Goal: Task Accomplishment & Management: Use online tool/utility

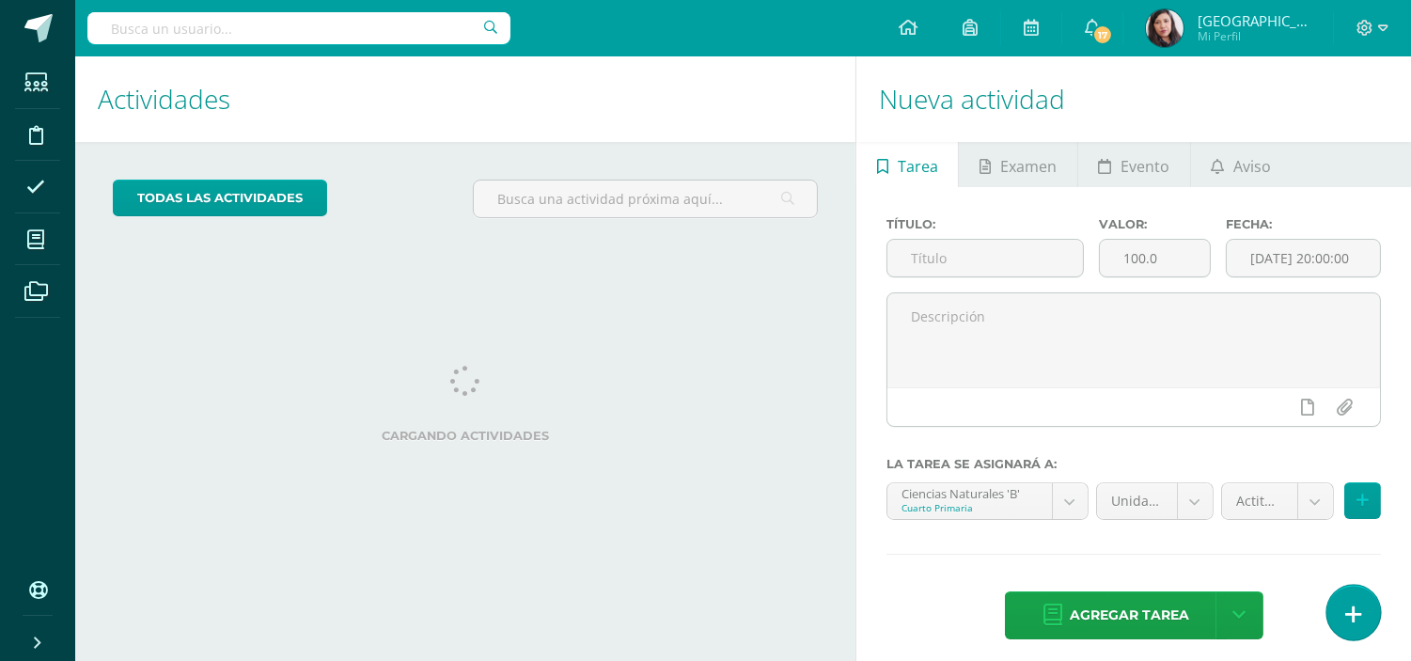
click at [1344, 603] on link at bounding box center [1353, 612] width 54 height 55
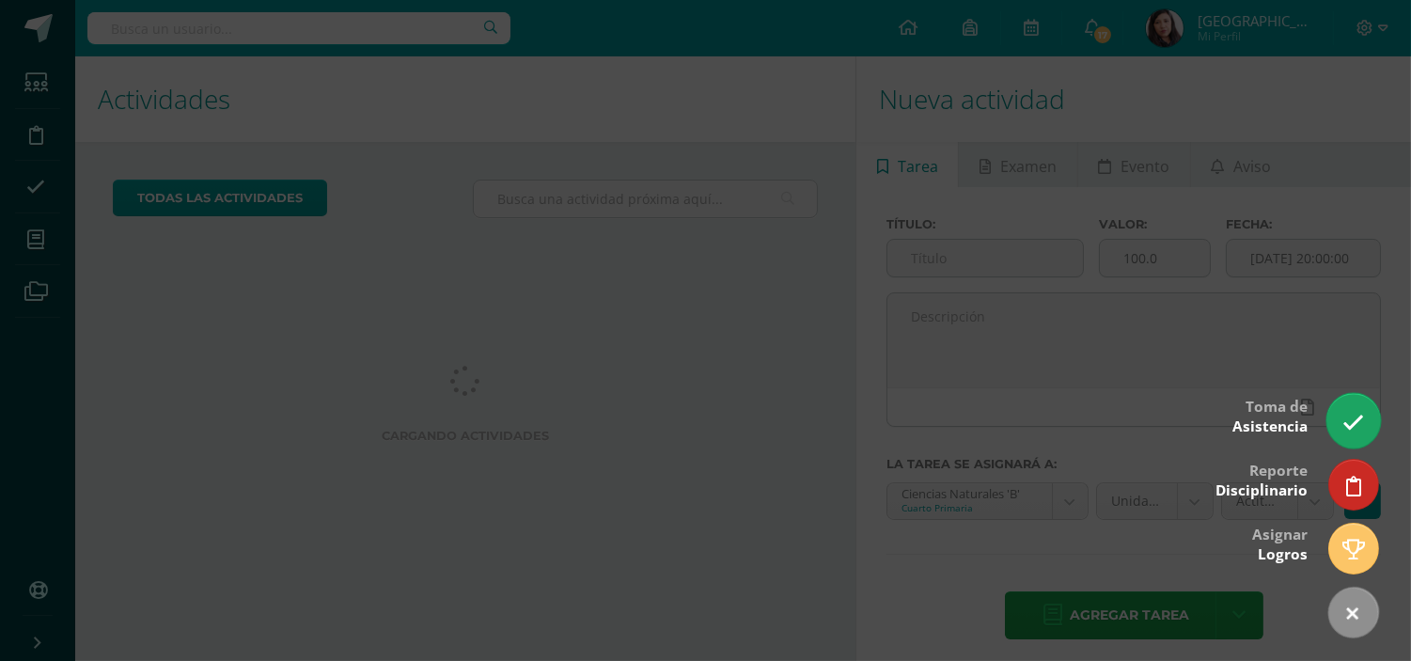
click at [1351, 415] on icon at bounding box center [1353, 423] width 22 height 22
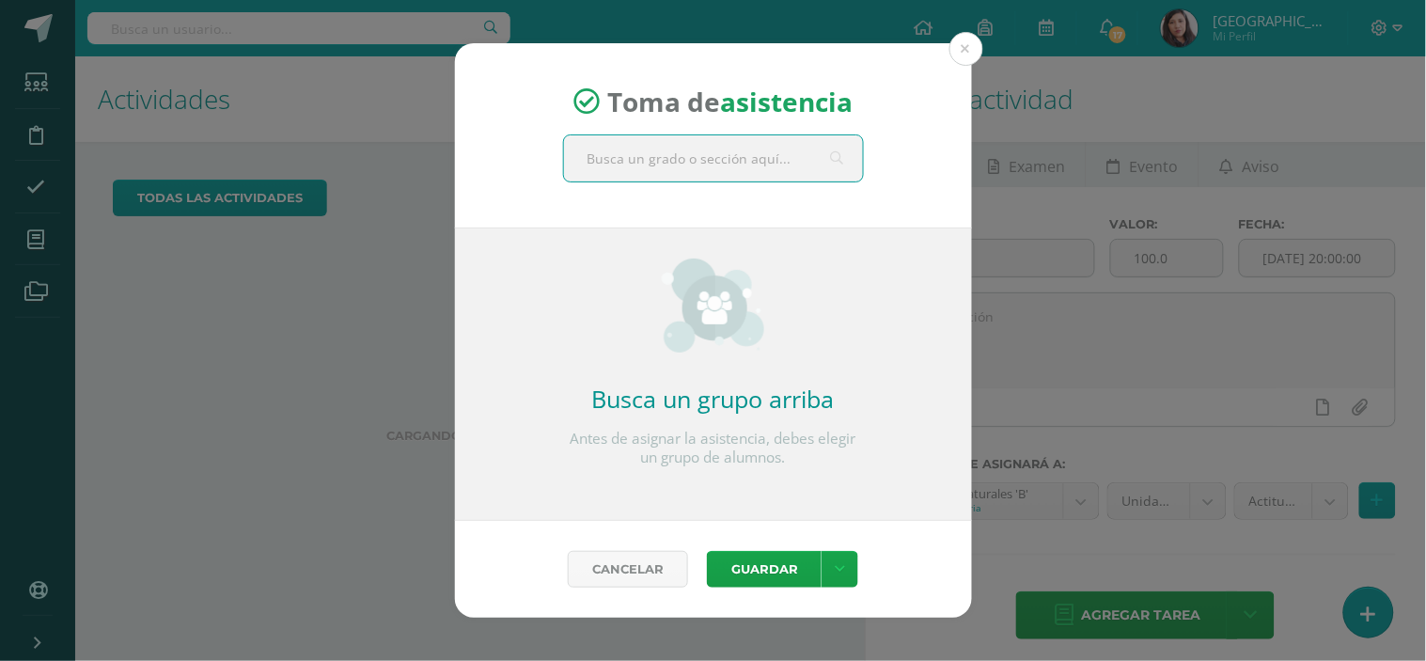
click at [769, 151] on input "text" at bounding box center [713, 158] width 299 height 46
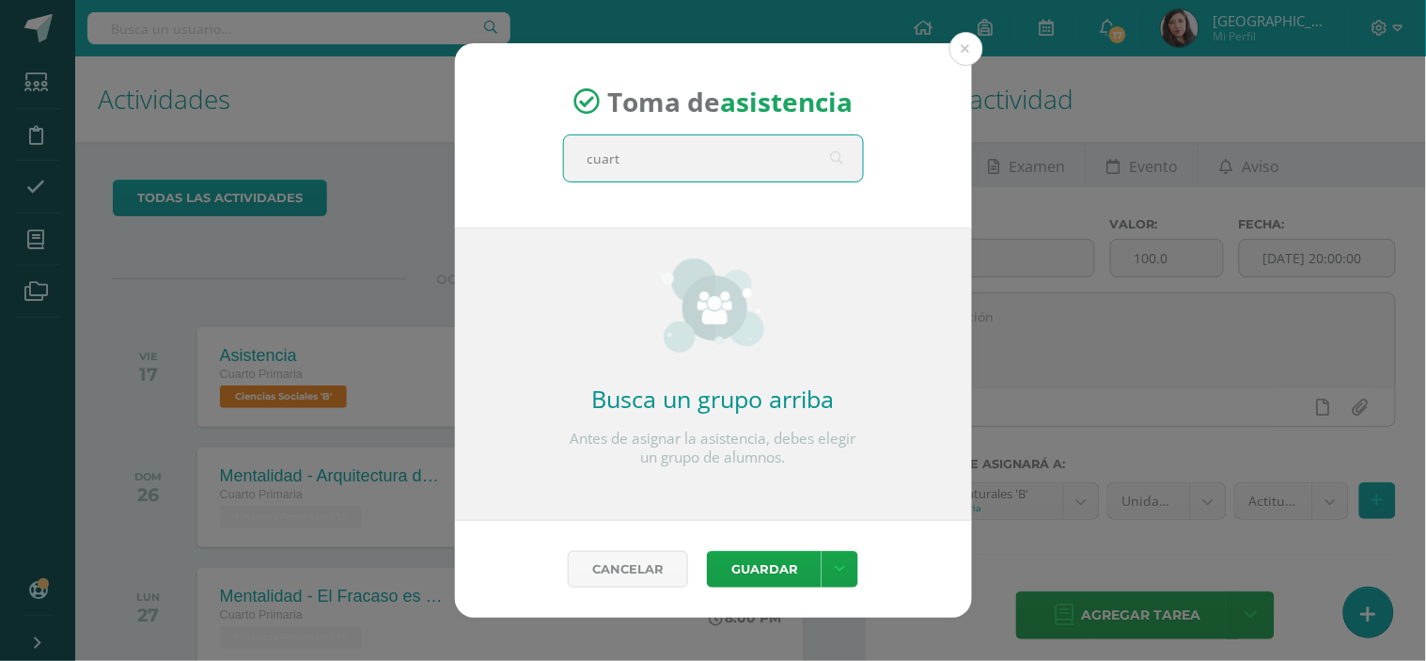
type input "cuarto"
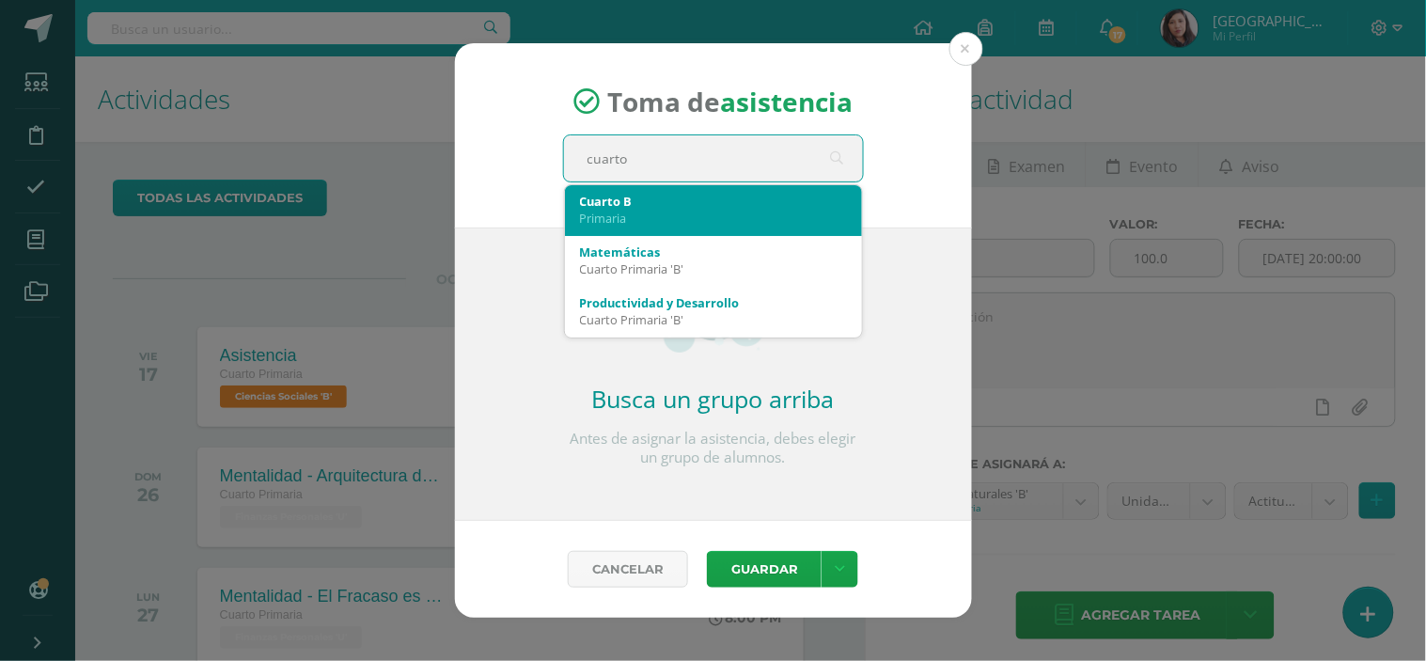
click at [722, 210] on div "Primaria" at bounding box center [713, 218] width 267 height 17
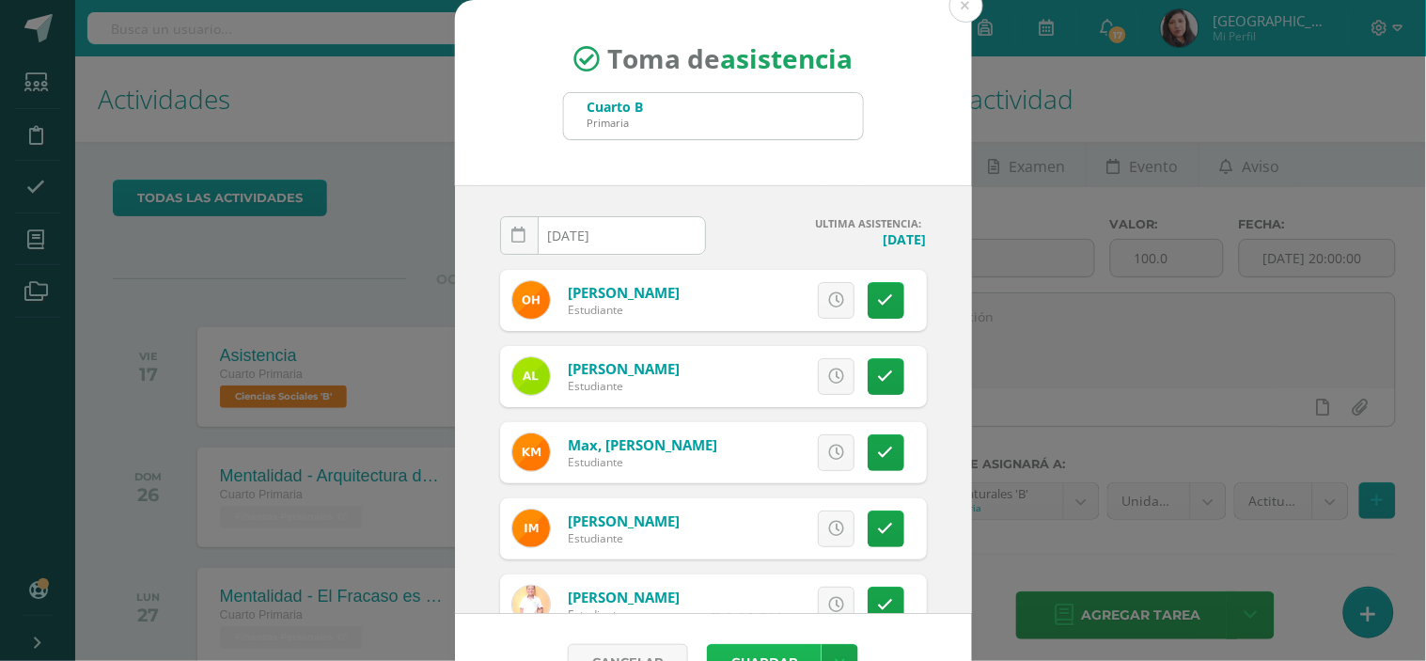
click at [755, 650] on button "Guardar" at bounding box center [764, 662] width 115 height 37
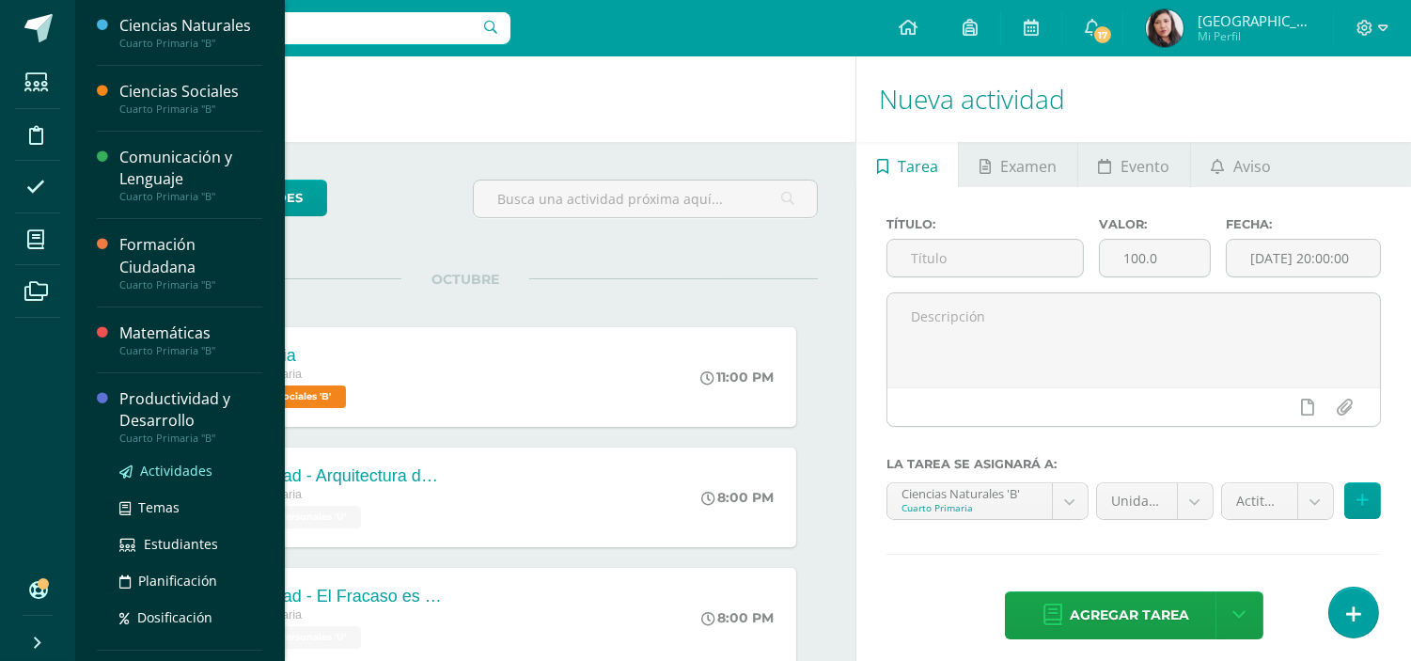
click at [202, 464] on span "Actividades" at bounding box center [176, 471] width 72 height 18
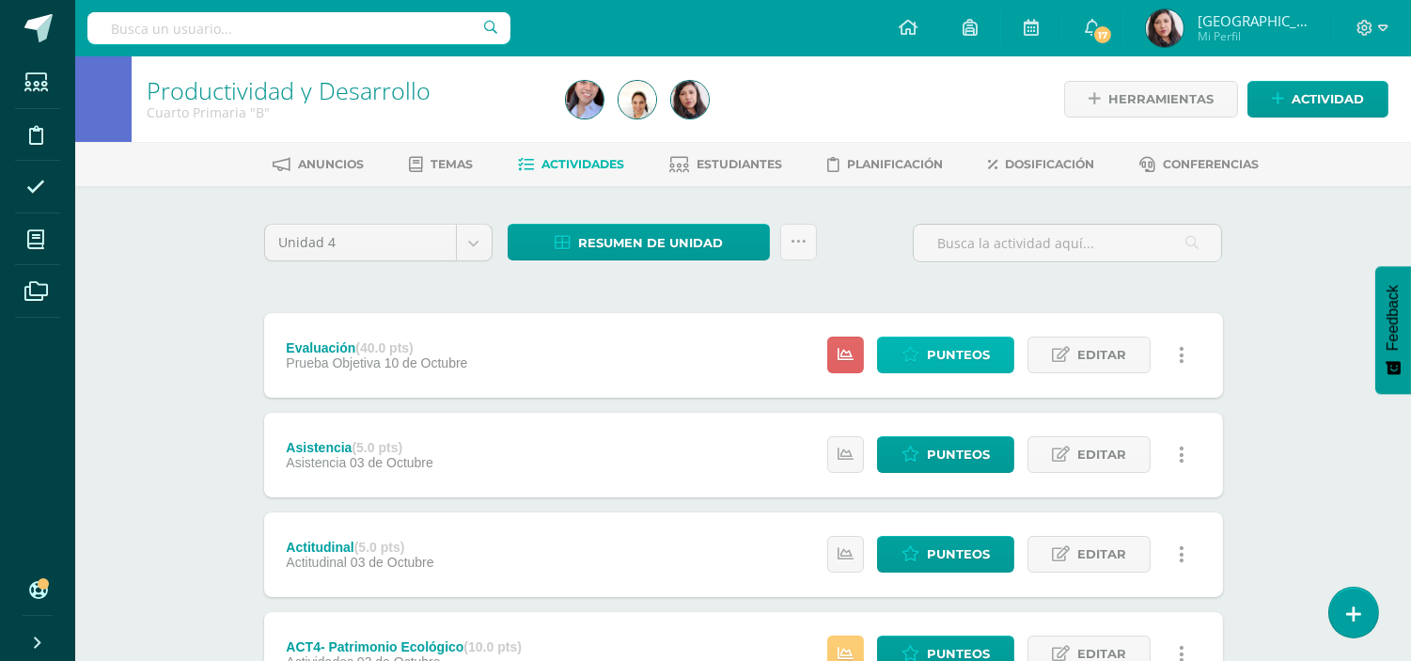
click at [984, 345] on span "Punteos" at bounding box center [958, 354] width 63 height 35
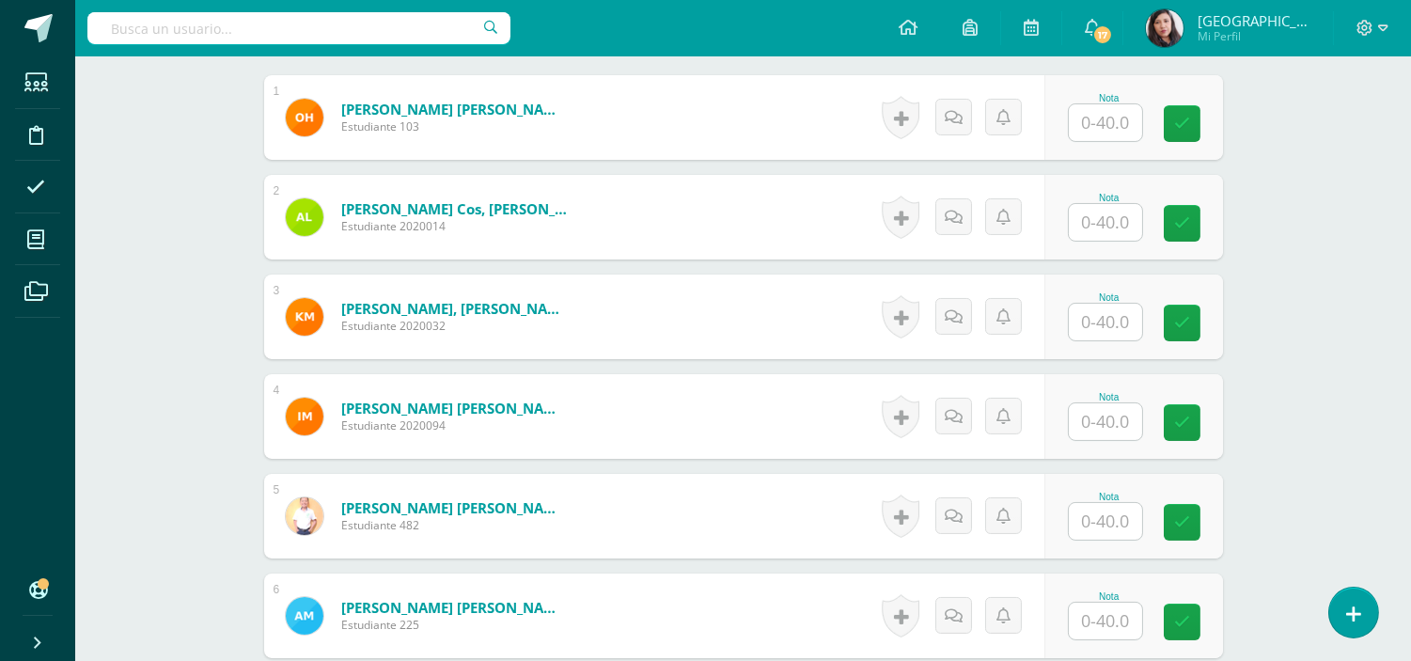
scroll to position [593, 0]
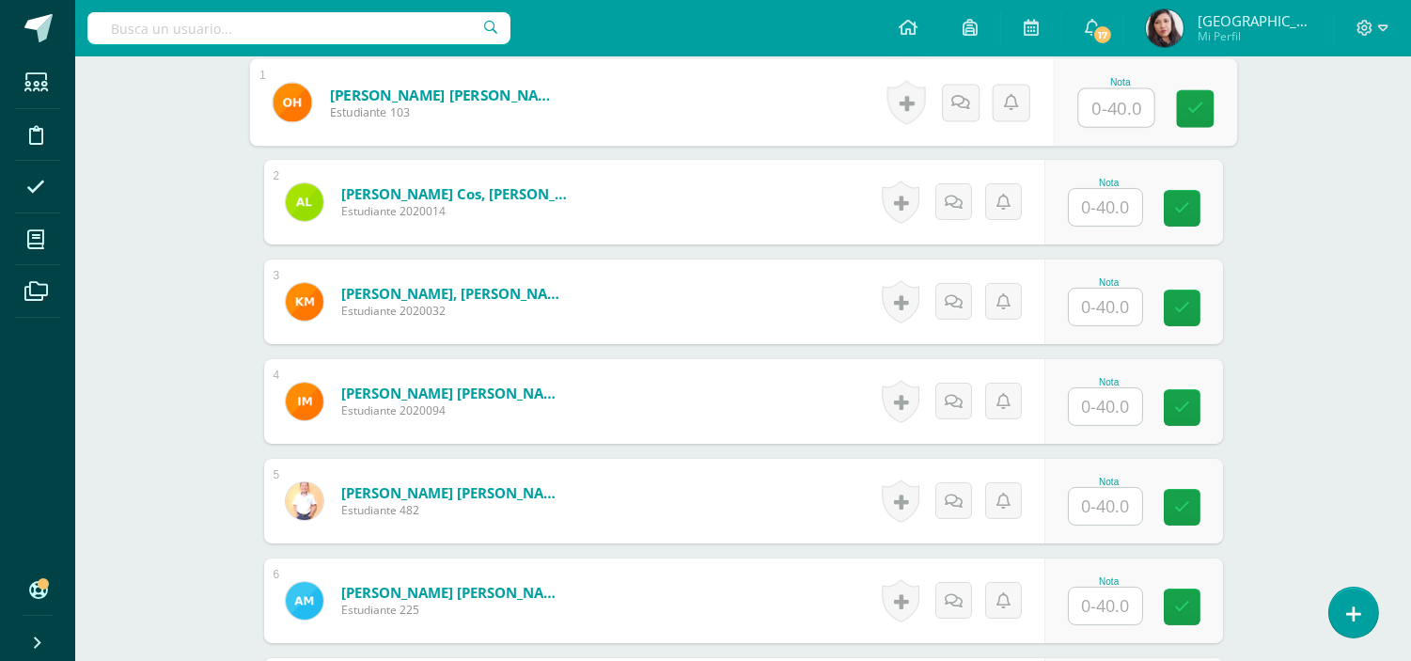
click at [1115, 107] on input "text" at bounding box center [1115, 108] width 75 height 38
type input "24"
click at [1205, 104] on link at bounding box center [1195, 109] width 38 height 38
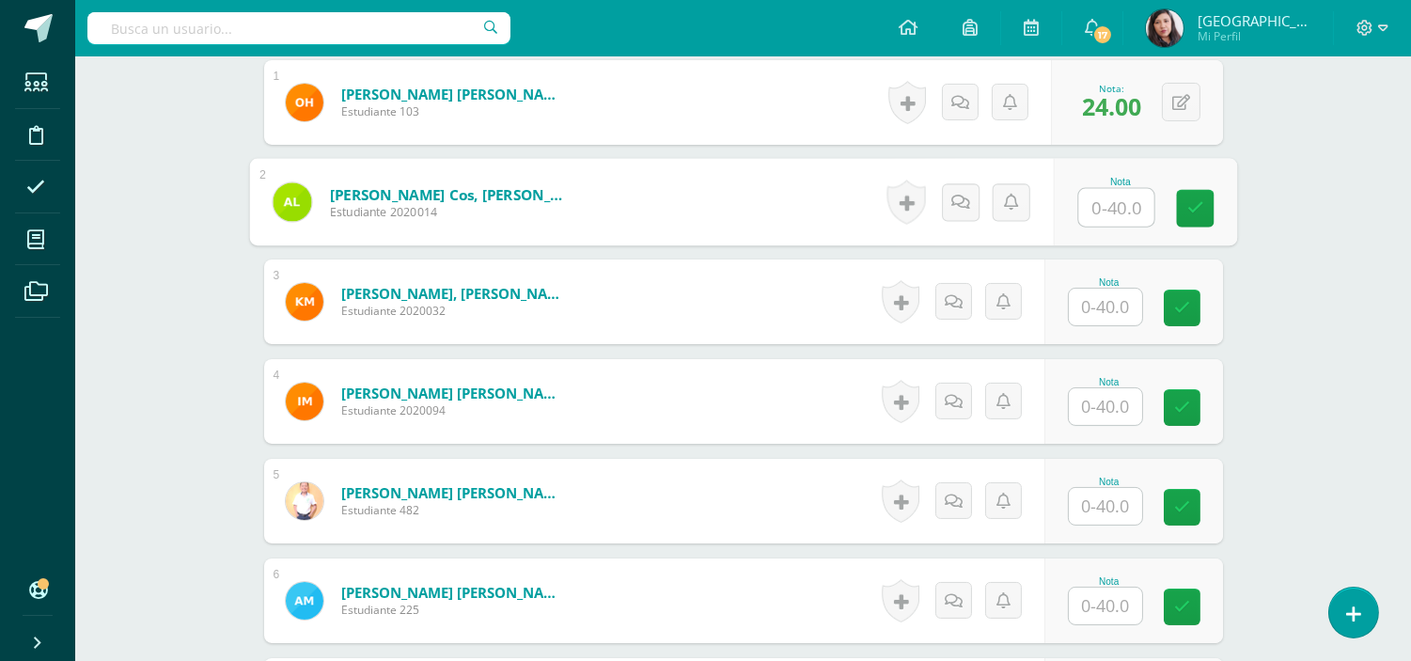
click at [1094, 211] on input "text" at bounding box center [1115, 208] width 75 height 38
type input "37"
click at [1197, 202] on icon at bounding box center [1194, 208] width 17 height 16
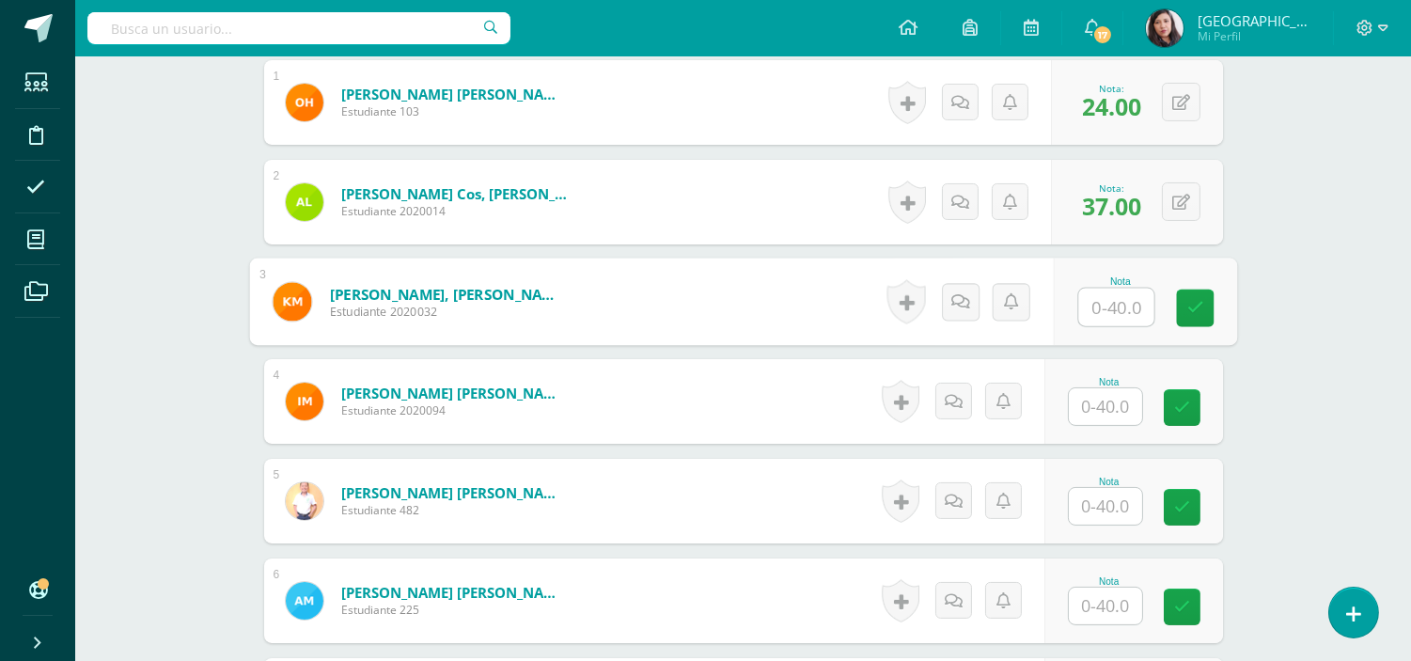
click at [1111, 301] on input "text" at bounding box center [1115, 308] width 75 height 38
type input "28"
click at [1194, 307] on icon at bounding box center [1194, 308] width 17 height 16
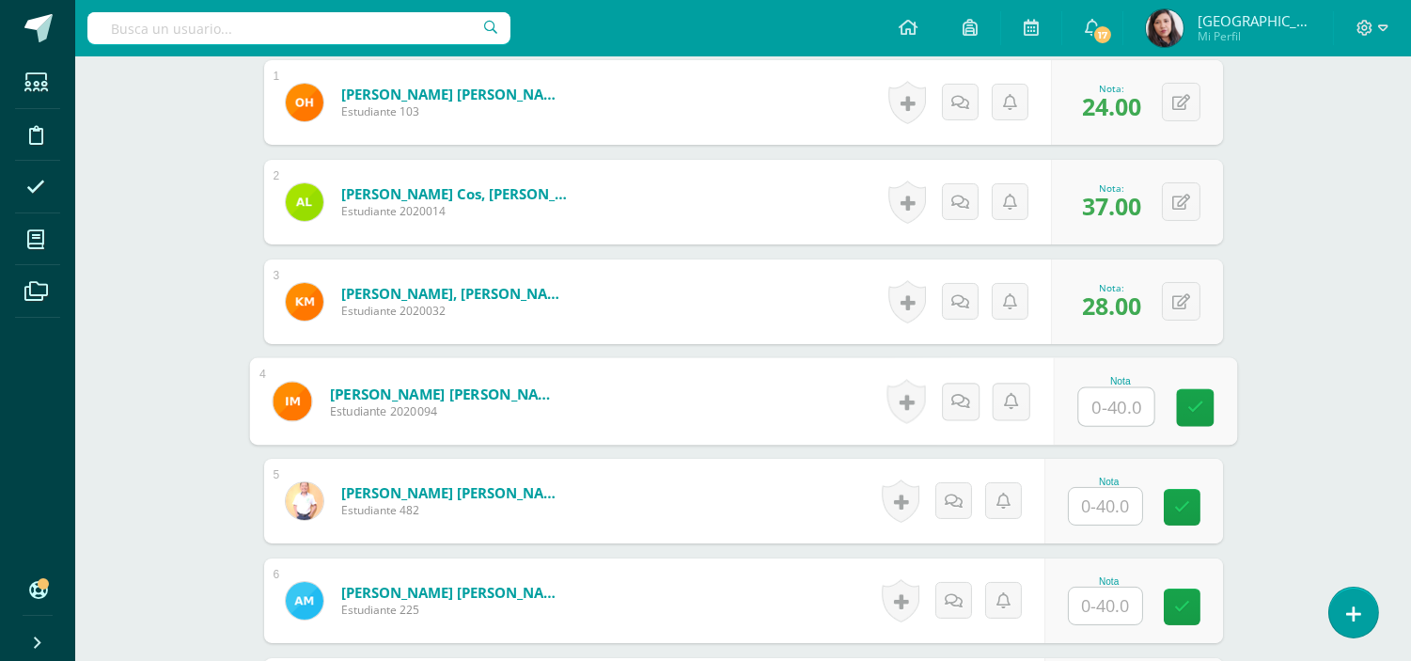
click at [1100, 411] on input "text" at bounding box center [1115, 407] width 75 height 38
type input "2"
type input "19"
click at [1192, 409] on icon at bounding box center [1194, 407] width 17 height 16
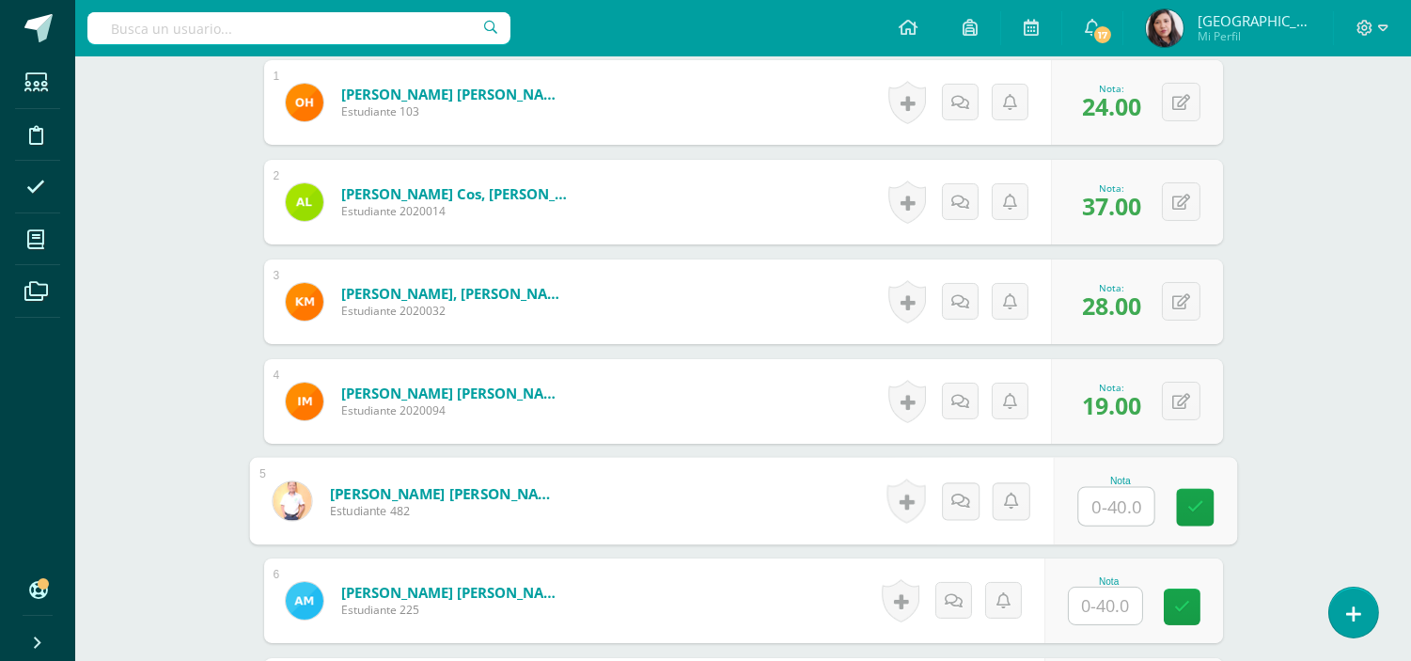
click at [1103, 512] on input "text" at bounding box center [1115, 507] width 75 height 38
type input "31"
click at [1197, 504] on icon at bounding box center [1194, 507] width 17 height 16
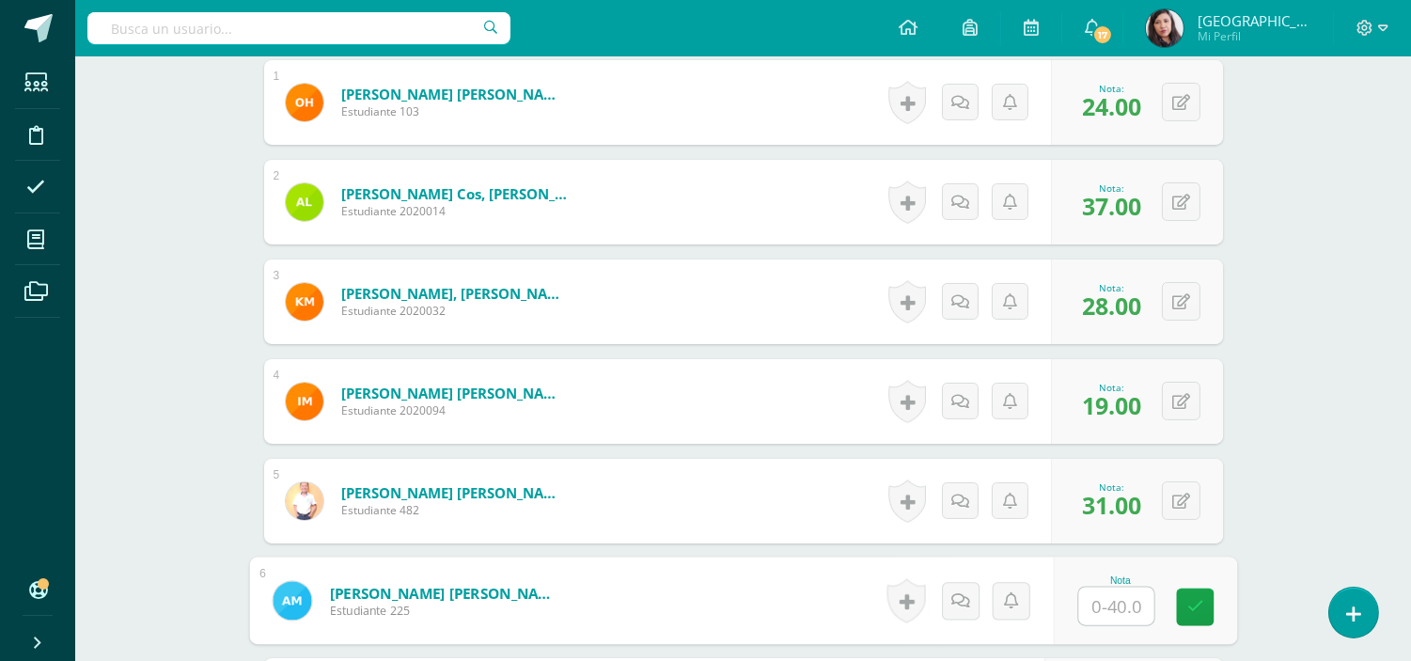
click at [1126, 606] on input "text" at bounding box center [1115, 606] width 75 height 38
type input "32"
click at [1190, 603] on icon at bounding box center [1194, 607] width 17 height 16
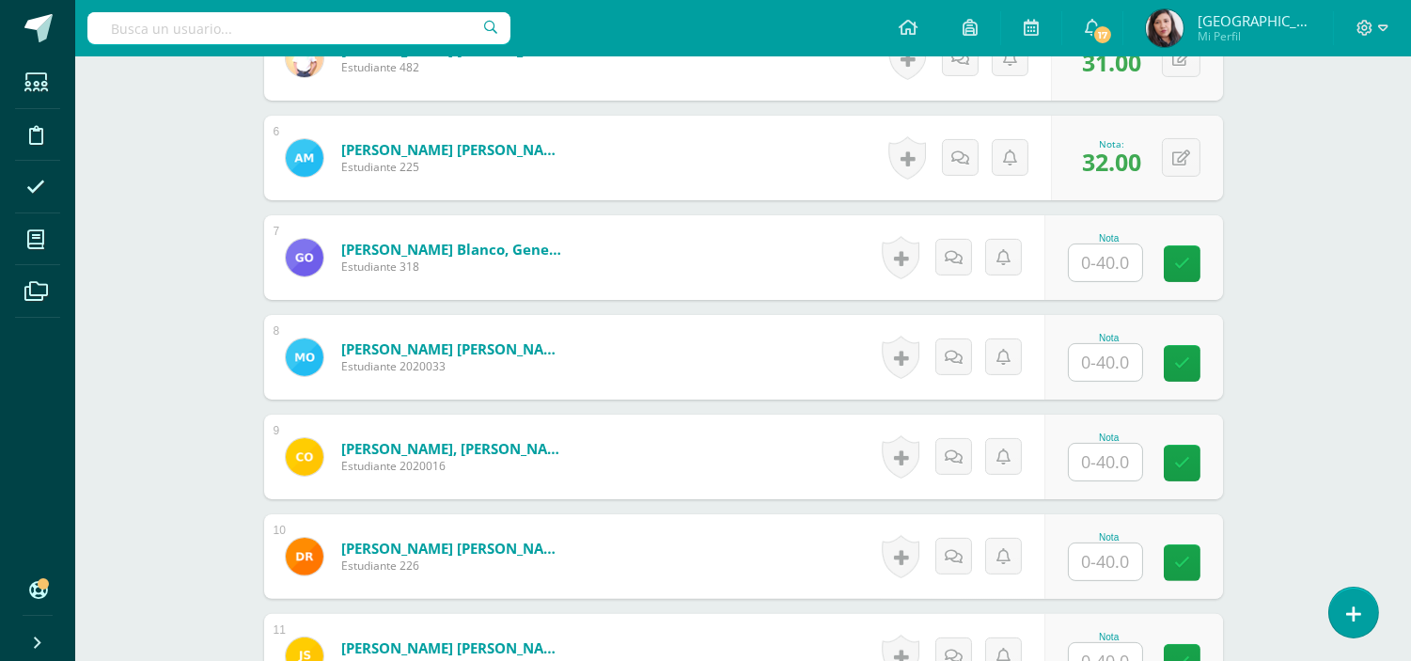
scroll to position [1053, 0]
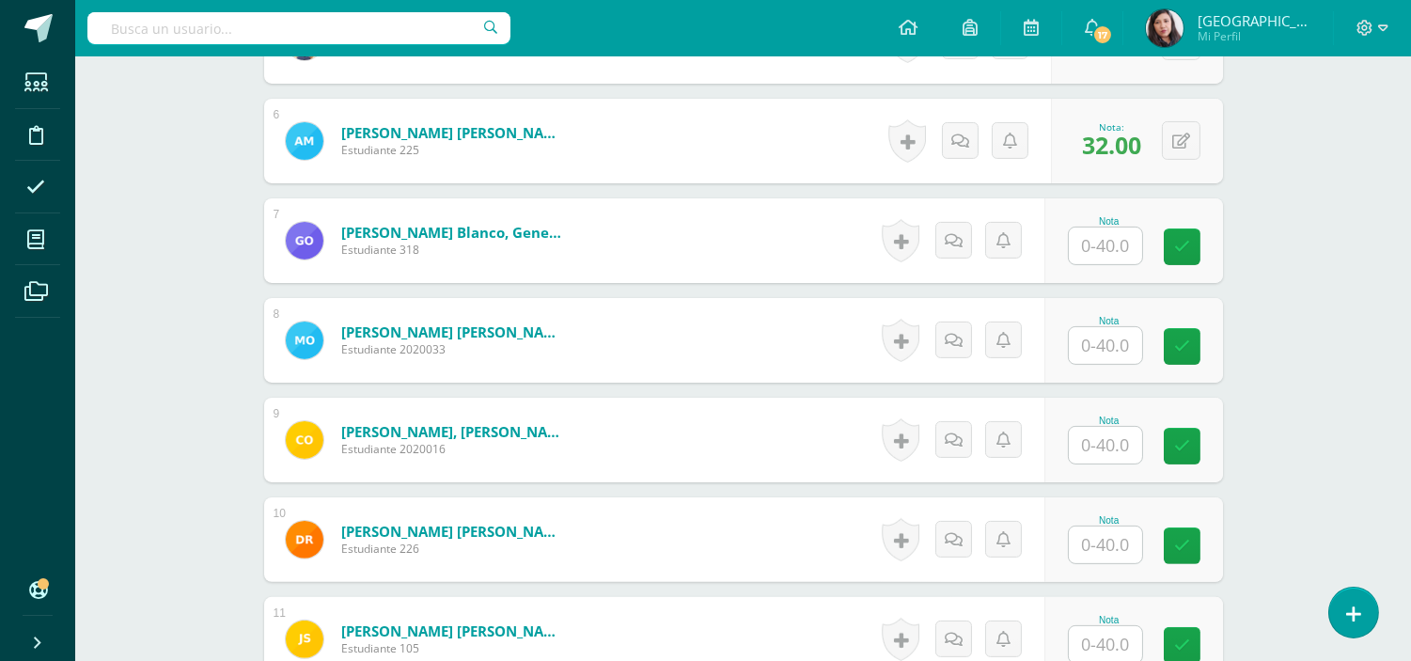
click at [1115, 246] on input "text" at bounding box center [1105, 245] width 73 height 37
type input "28"
click at [1201, 251] on icon at bounding box center [1194, 247] width 17 height 16
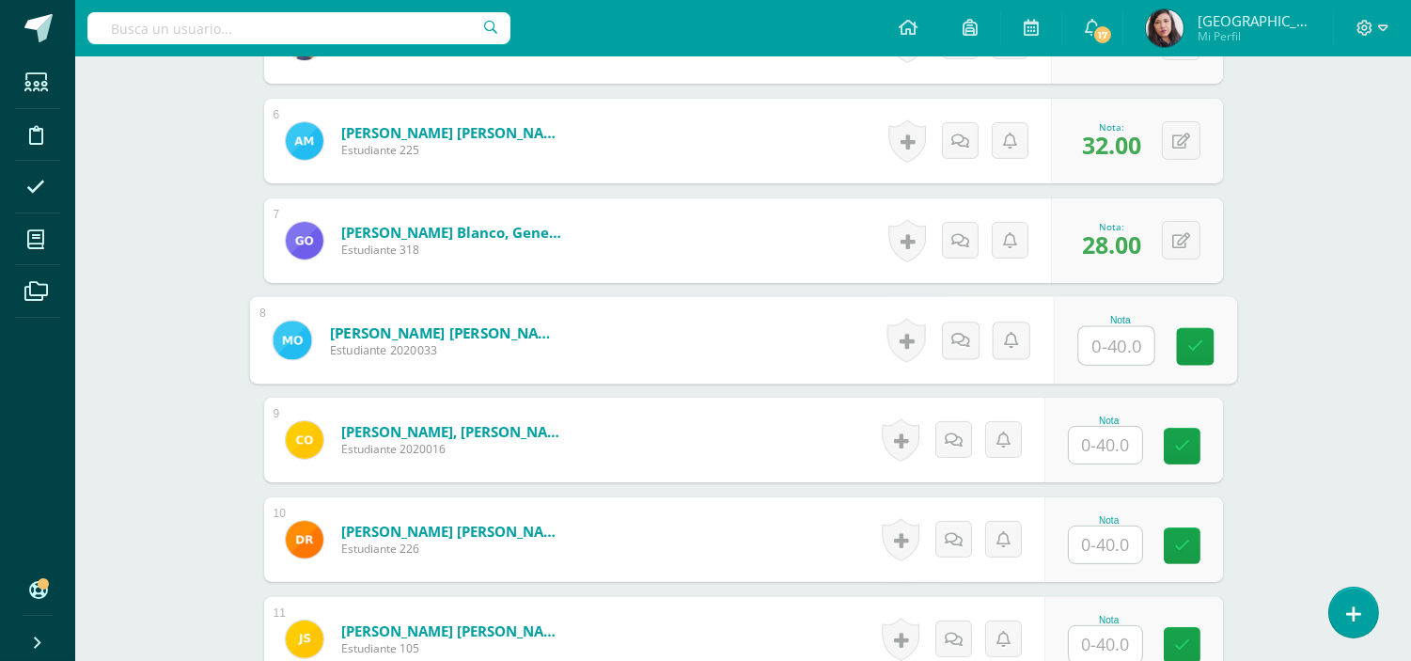
click at [1097, 349] on input "text" at bounding box center [1115, 346] width 75 height 38
type input "37"
click at [1184, 344] on link at bounding box center [1195, 347] width 38 height 38
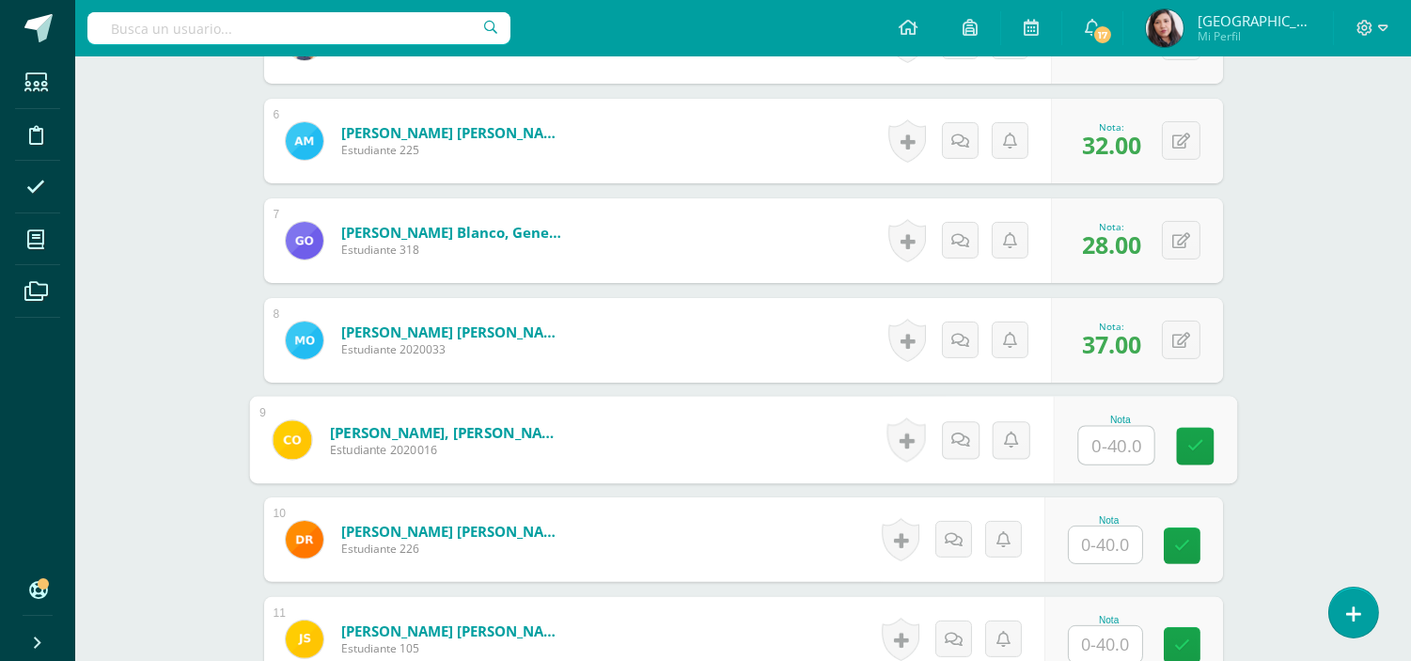
click at [1117, 435] on input "text" at bounding box center [1115, 446] width 75 height 38
type input "39"
click at [1197, 445] on icon at bounding box center [1194, 446] width 17 height 16
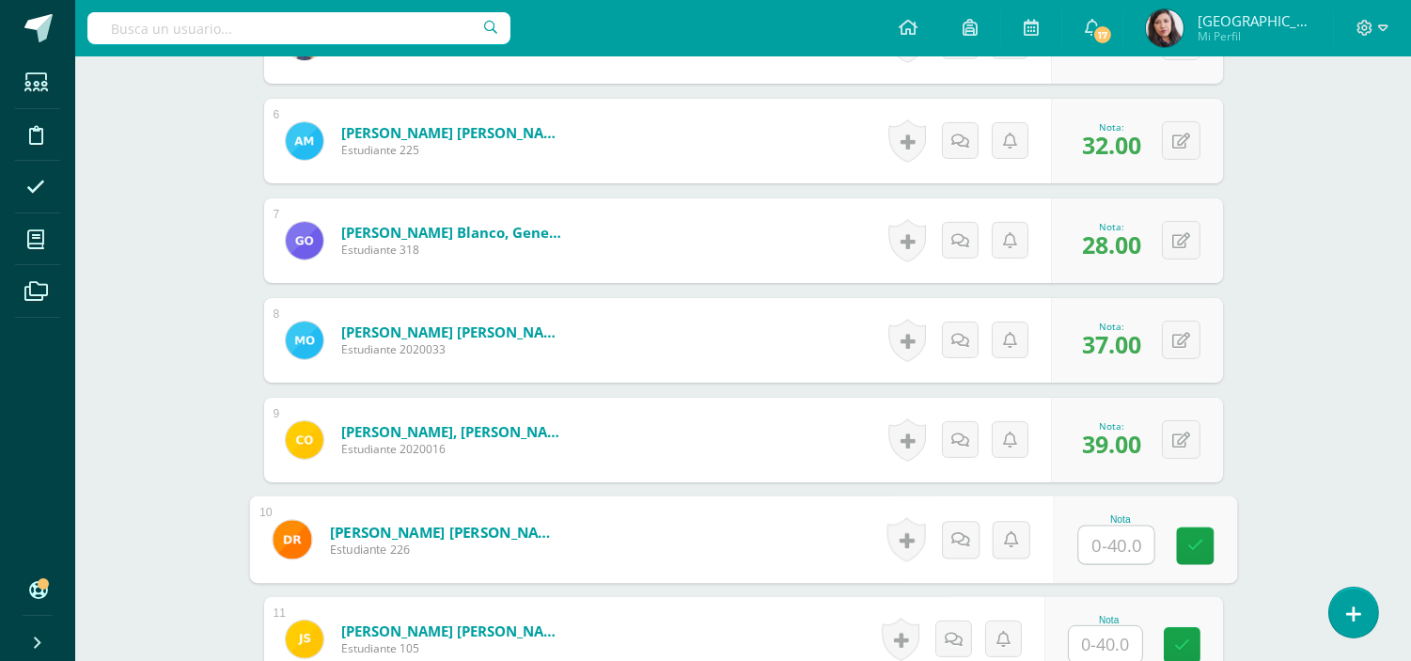
click at [1092, 547] on input "text" at bounding box center [1115, 545] width 75 height 38
type input "28"
click at [1197, 558] on link at bounding box center [1195, 546] width 38 height 38
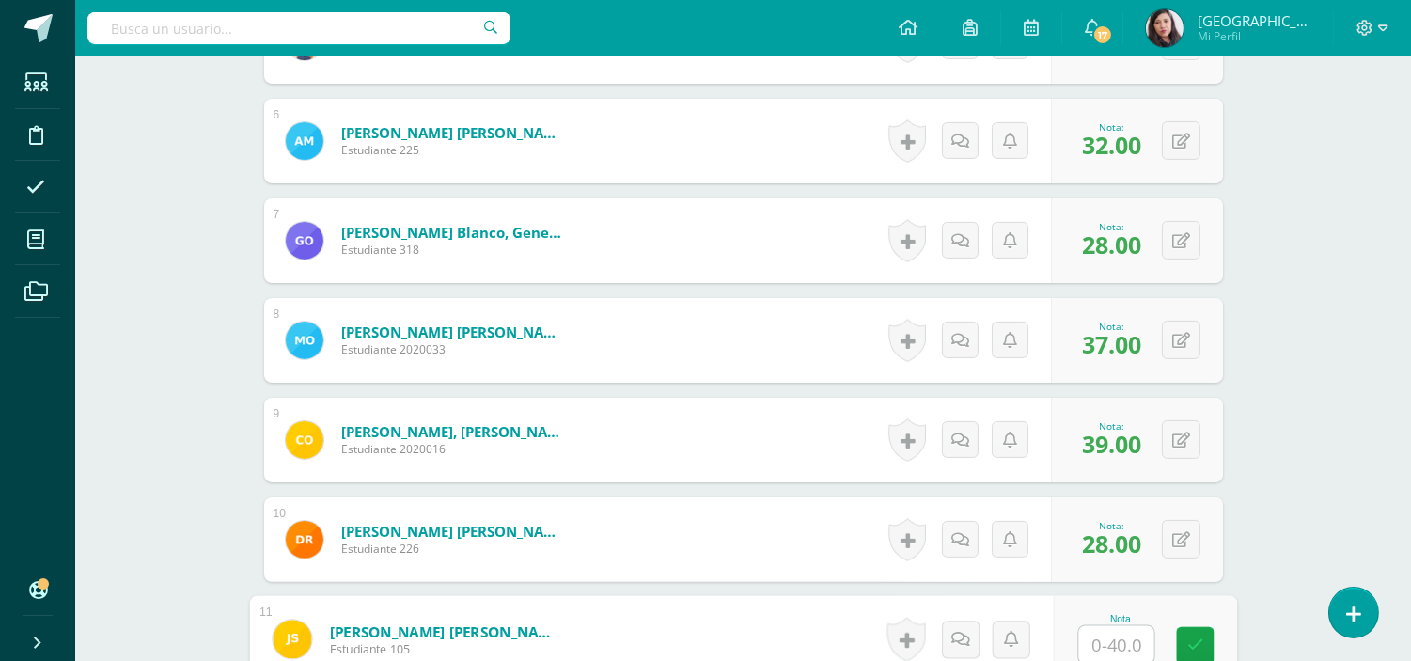
click at [1100, 639] on input "text" at bounding box center [1115, 645] width 75 height 38
type input "36"
click at [1190, 641] on icon at bounding box center [1194, 645] width 17 height 16
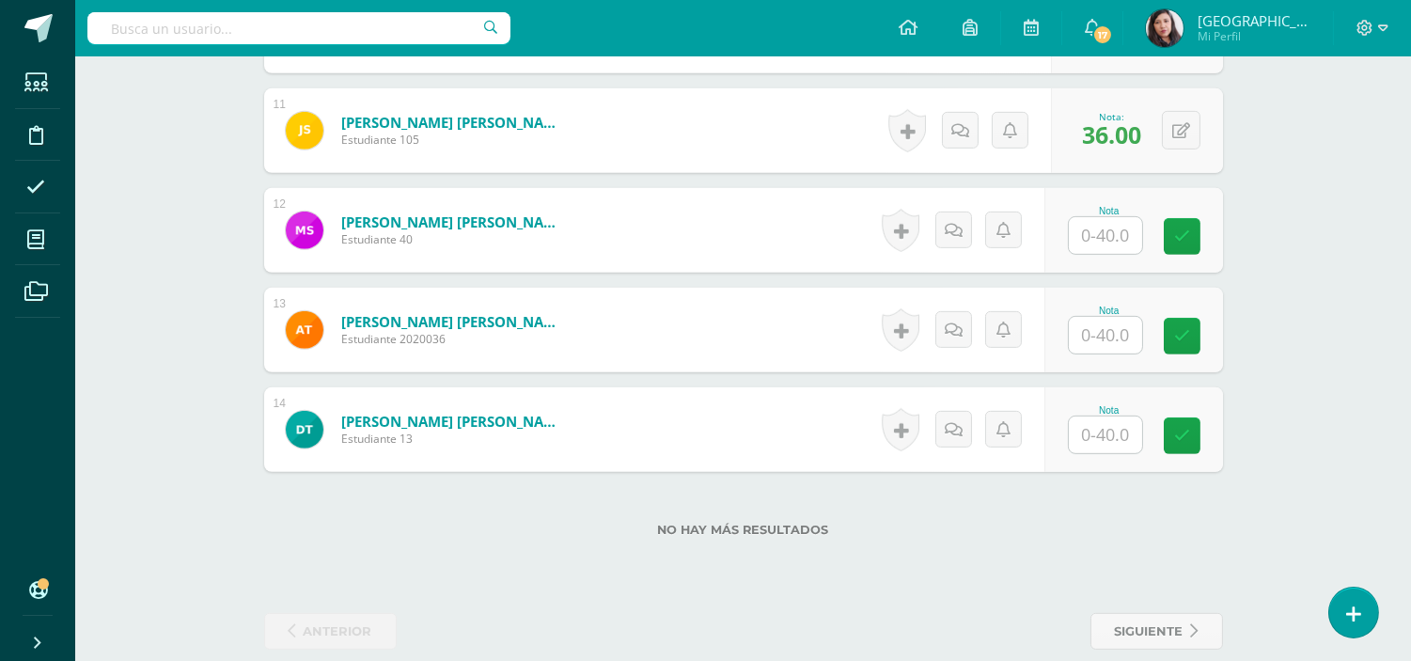
scroll to position [1565, 0]
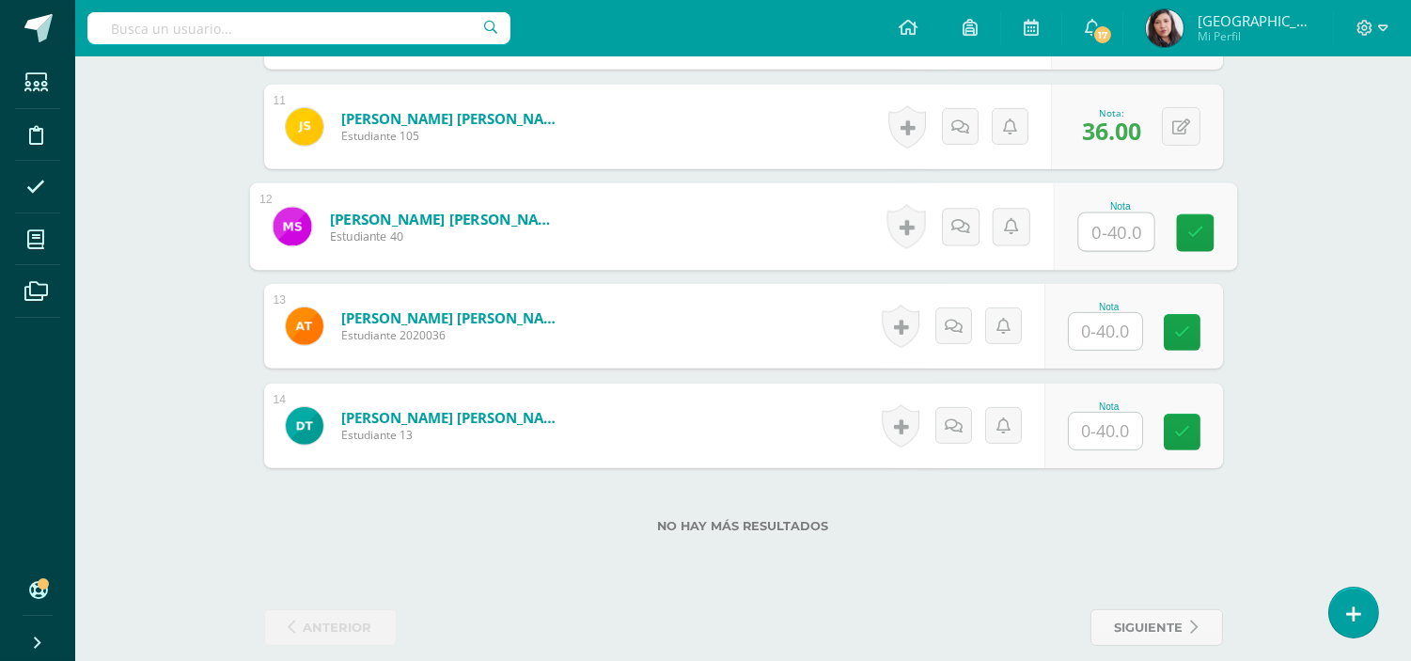
click at [1113, 239] on input "text" at bounding box center [1115, 232] width 75 height 38
type input "26"
click at [1190, 244] on link at bounding box center [1195, 233] width 38 height 38
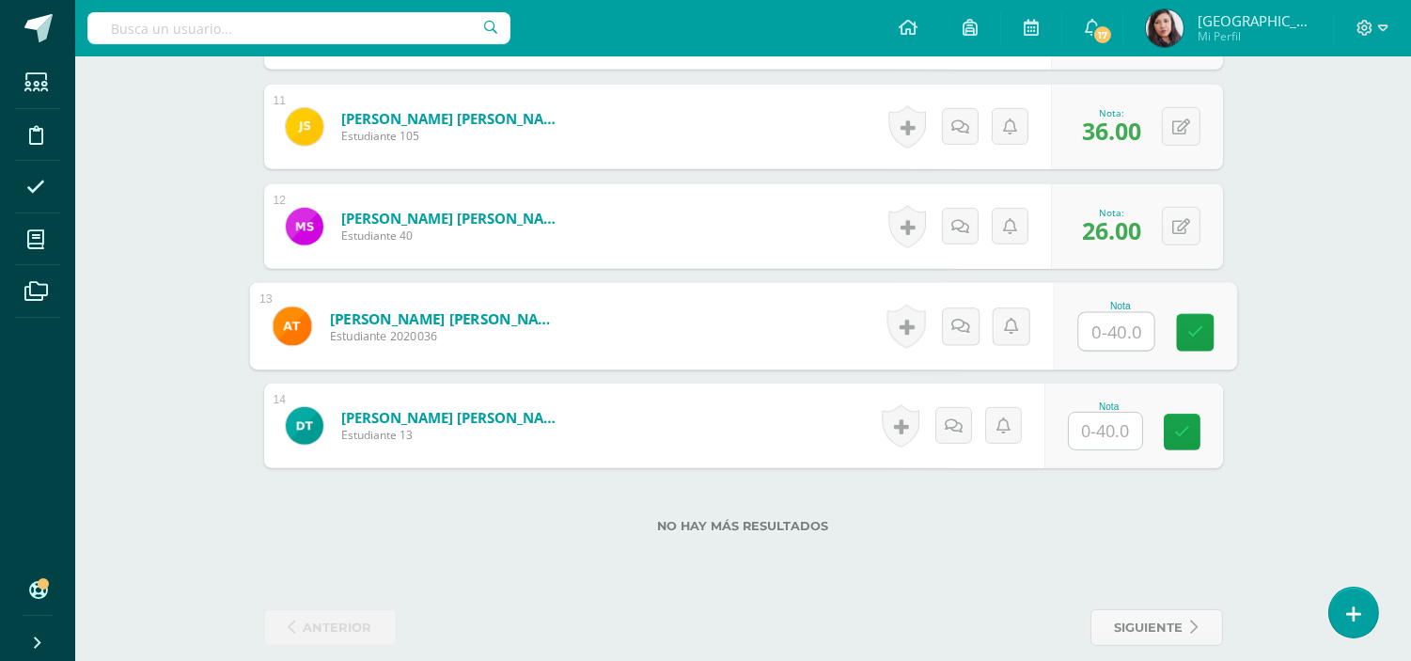
click at [1112, 330] on input "text" at bounding box center [1115, 332] width 75 height 38
type input "24"
click at [1203, 332] on link at bounding box center [1195, 333] width 38 height 38
click at [1123, 421] on input "text" at bounding box center [1105, 431] width 73 height 37
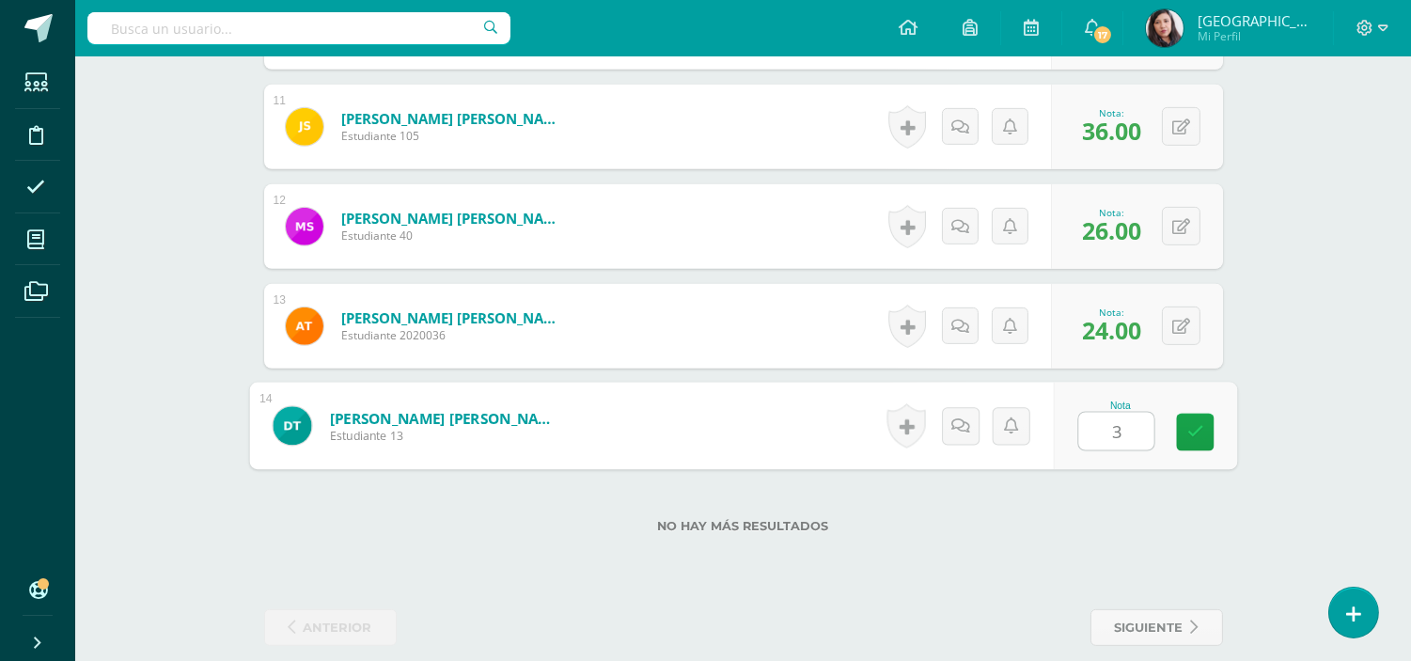
type input "33"
click at [1194, 430] on icon at bounding box center [1194, 432] width 17 height 16
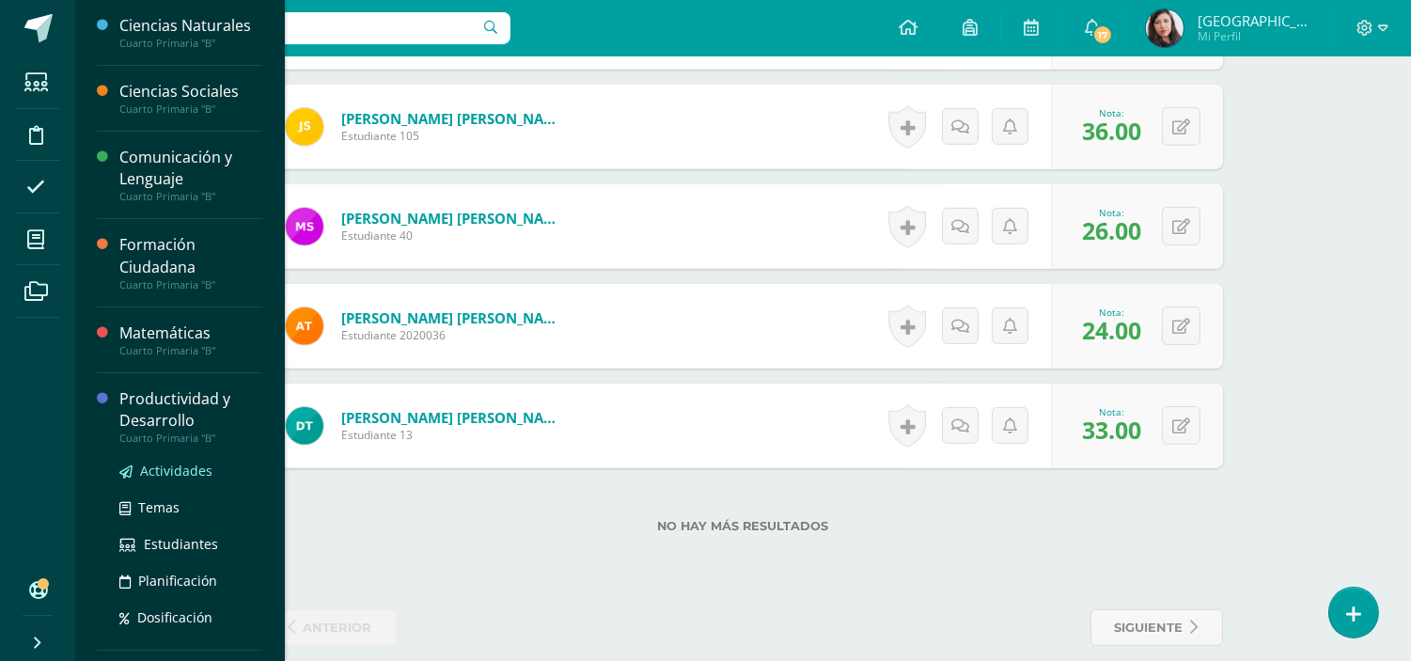
click at [179, 473] on span "Actividades" at bounding box center [176, 471] width 72 height 18
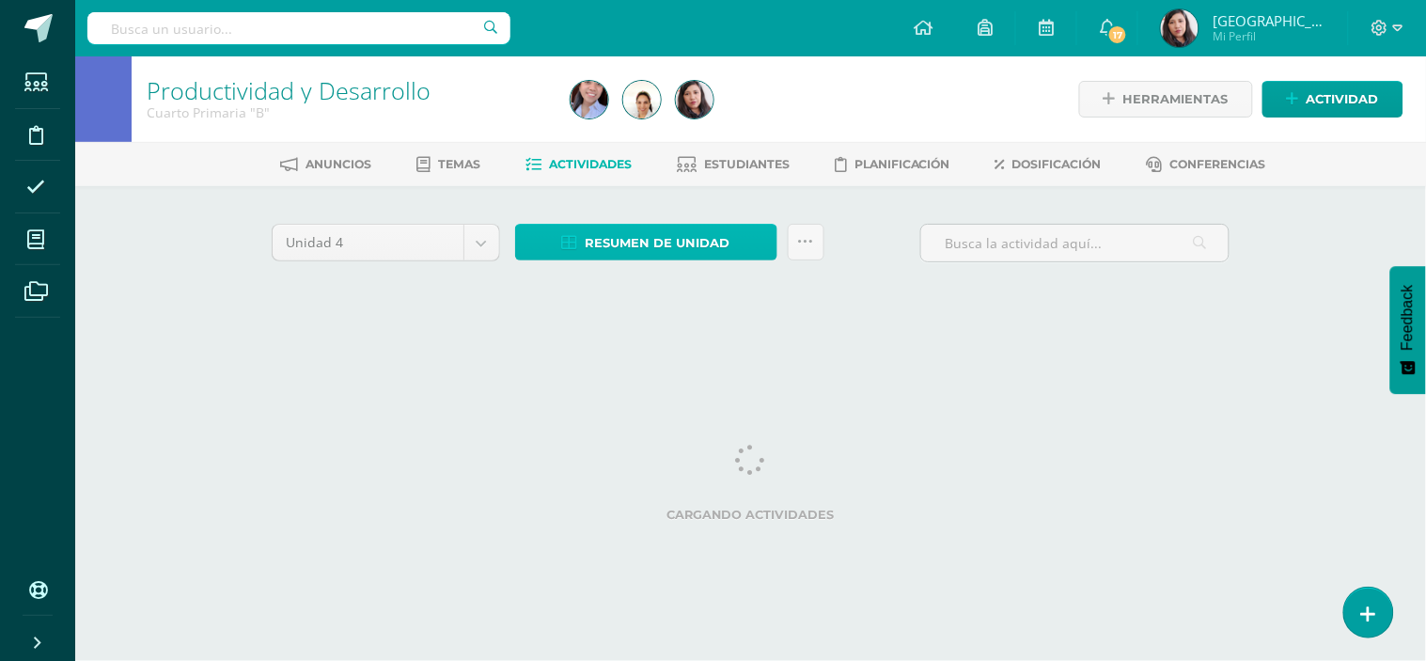
click at [602, 248] on span "Resumen de unidad" at bounding box center [658, 243] width 145 height 35
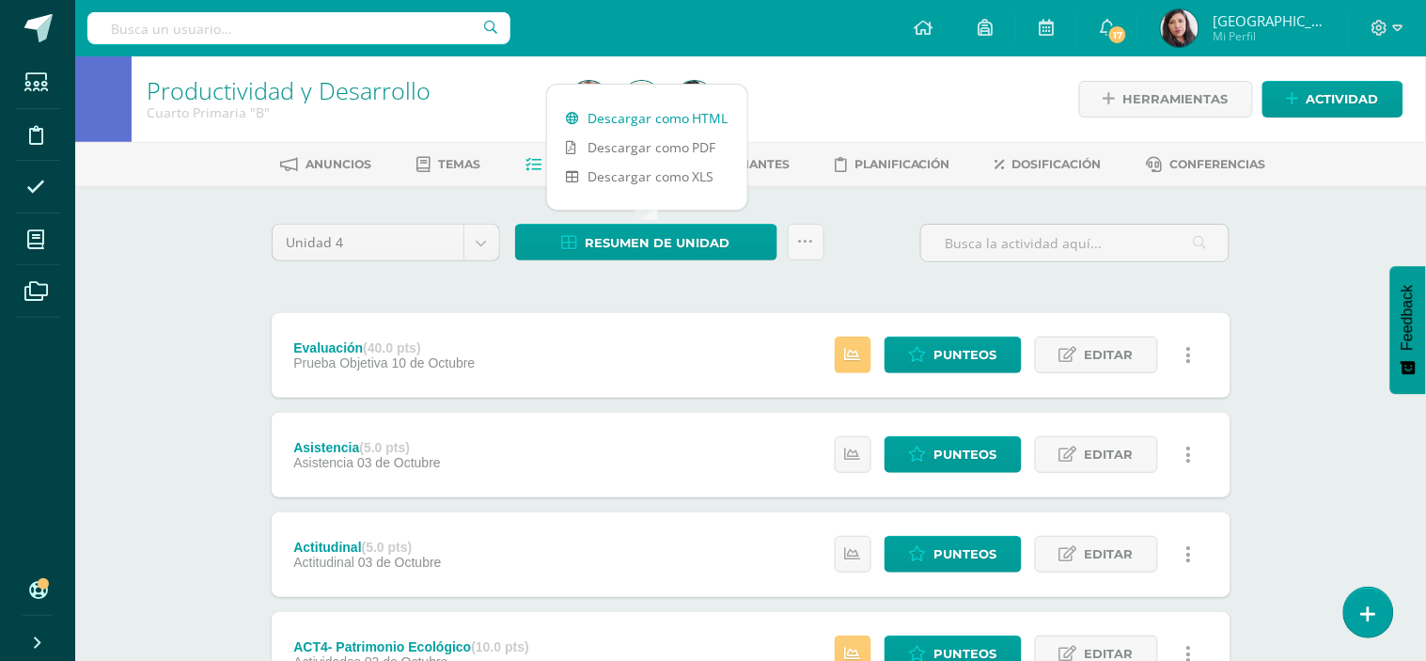
click at [663, 114] on link "Descargar como HTML" at bounding box center [647, 117] width 200 height 29
